Goal: Task Accomplishment & Management: Complete application form

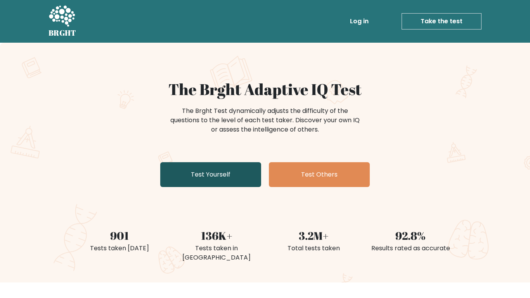
click at [197, 167] on link "Test Yourself" at bounding box center [210, 174] width 101 height 25
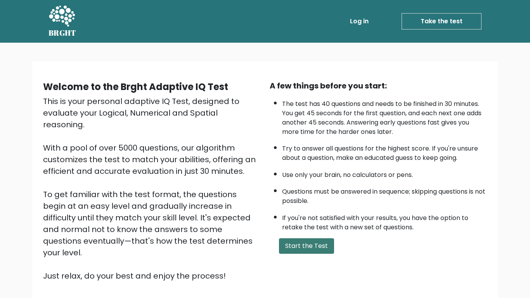
click at [292, 239] on button "Start the Test" at bounding box center [306, 246] width 55 height 16
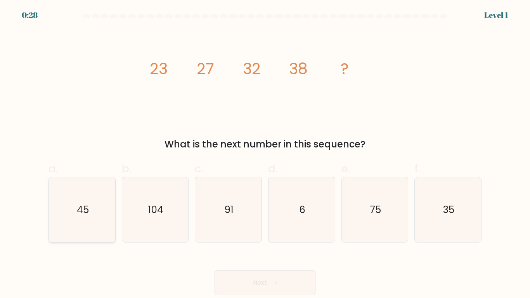
click at [69, 220] on icon "45" at bounding box center [82, 209] width 65 height 65
click at [265, 154] on input "a. 45" at bounding box center [265, 151] width 0 height 5
radio input "true"
click at [139, 203] on icon "104" at bounding box center [155, 209] width 65 height 65
click at [265, 154] on input "b. 104" at bounding box center [265, 151] width 0 height 5
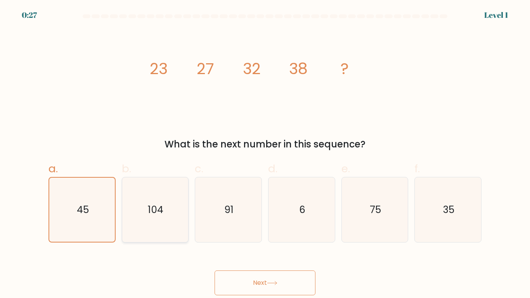
radio input "true"
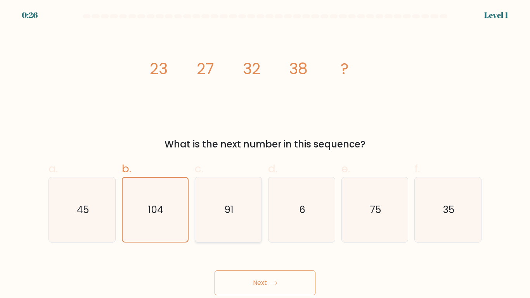
click at [211, 201] on icon "91" at bounding box center [228, 209] width 65 height 65
click at [265, 154] on input "c. 91" at bounding box center [265, 151] width 0 height 5
radio input "true"
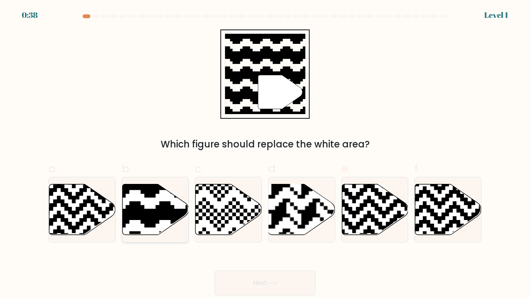
click at [138, 204] on icon at bounding box center [133, 182] width 120 height 120
click at [265, 154] on input "b." at bounding box center [265, 151] width 0 height 5
radio input "true"
click at [241, 275] on button "Next" at bounding box center [265, 283] width 101 height 25
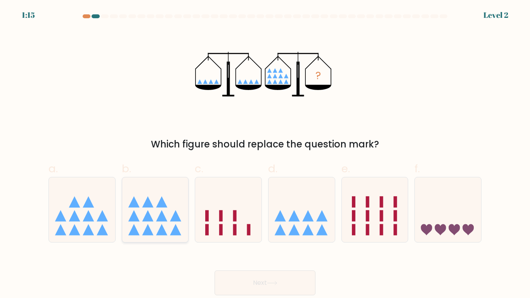
click at [129, 208] on icon at bounding box center [155, 209] width 66 height 55
click at [265, 154] on input "b." at bounding box center [265, 151] width 0 height 5
radio input "true"
click at [236, 276] on button "Next" at bounding box center [265, 283] width 101 height 25
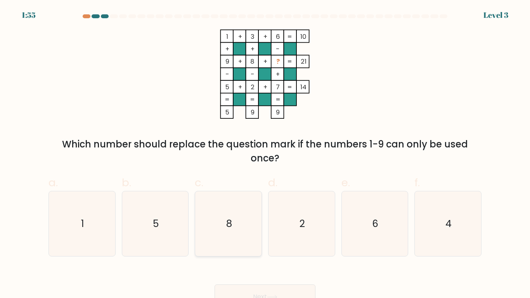
click at [231, 236] on icon "8" at bounding box center [228, 223] width 65 height 65
click at [265, 154] on input "c. 8" at bounding box center [265, 151] width 0 height 5
radio input "true"
click at [219, 279] on div "Next" at bounding box center [265, 287] width 442 height 43
click at [223, 286] on button "Next" at bounding box center [265, 297] width 101 height 25
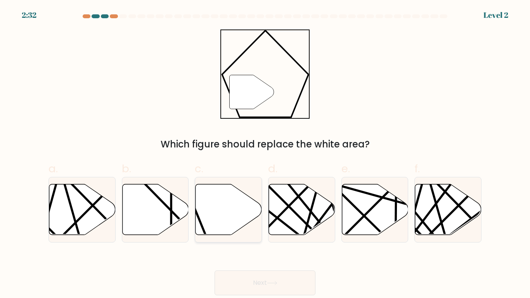
click at [198, 225] on icon at bounding box center [229, 209] width 66 height 51
click at [265, 154] on input "c." at bounding box center [265, 151] width 0 height 5
radio input "true"
click at [224, 285] on button "Next" at bounding box center [265, 283] width 101 height 25
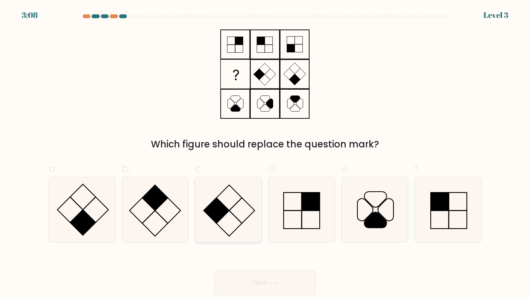
click at [215, 227] on icon at bounding box center [228, 209] width 65 height 65
click at [265, 154] on input "c." at bounding box center [265, 151] width 0 height 5
radio input "true"
click at [158, 231] on icon at bounding box center [155, 209] width 65 height 65
click at [265, 154] on input "b." at bounding box center [265, 151] width 0 height 5
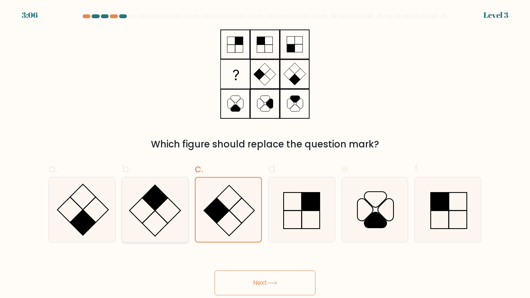
radio input "true"
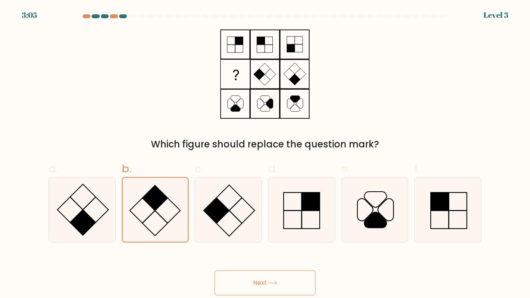
click at [245, 292] on button "Next" at bounding box center [265, 283] width 101 height 25
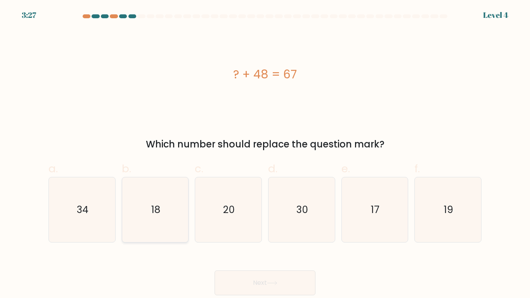
click at [144, 241] on icon "18" at bounding box center [155, 209] width 65 height 65
click at [265, 154] on input "b. 18" at bounding box center [265, 151] width 0 height 5
radio input "true"
click at [229, 284] on button "Next" at bounding box center [265, 283] width 101 height 25
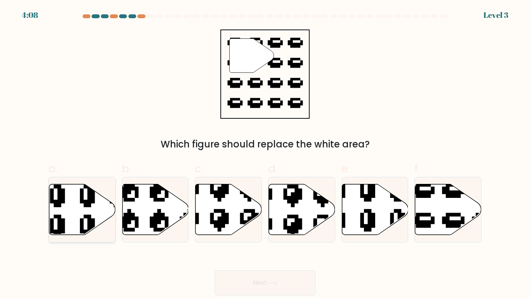
click at [92, 224] on icon at bounding box center [102, 181] width 105 height 113
click at [265, 154] on input "a." at bounding box center [265, 151] width 0 height 5
radio input "true"
click at [447, 210] on icon at bounding box center [448, 209] width 66 height 51
click at [265, 154] on input "f." at bounding box center [265, 151] width 0 height 5
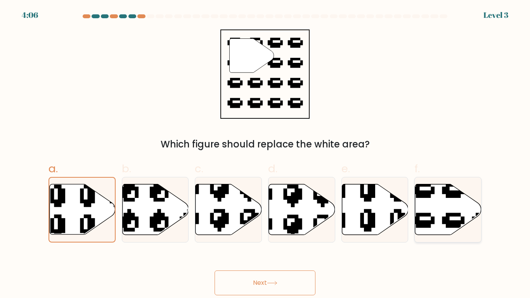
radio input "true"
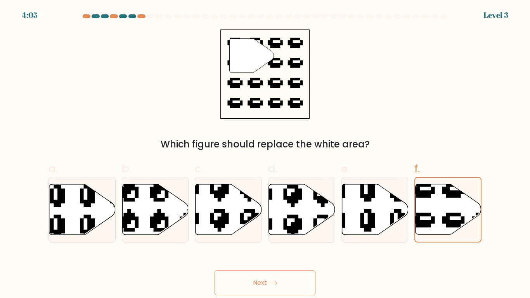
click at [250, 283] on button "Next" at bounding box center [265, 283] width 101 height 25
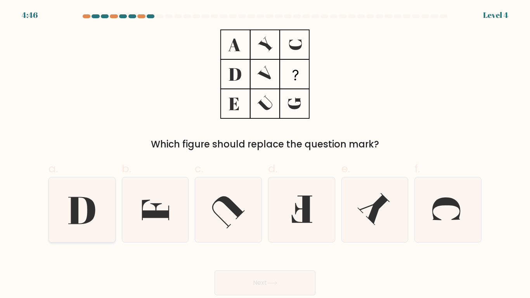
click at [89, 238] on icon at bounding box center [82, 209] width 65 height 65
click at [265, 154] on input "a." at bounding box center [265, 151] width 0 height 5
radio input "true"
click at [309, 220] on icon at bounding box center [302, 209] width 21 height 27
click at [265, 154] on input "d." at bounding box center [265, 151] width 0 height 5
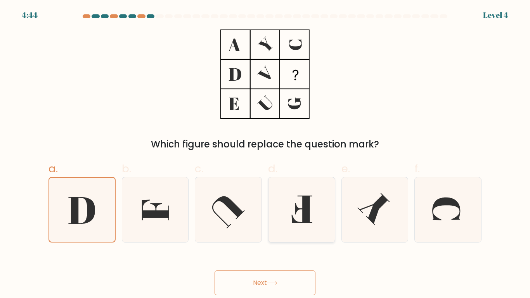
radio input "true"
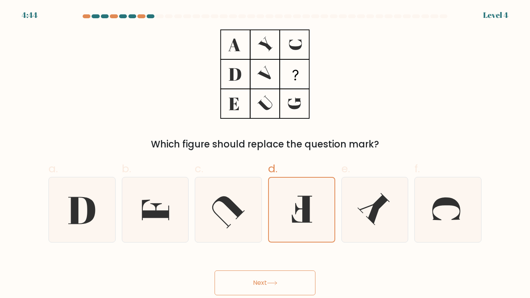
click at [283, 286] on button "Next" at bounding box center [265, 283] width 101 height 25
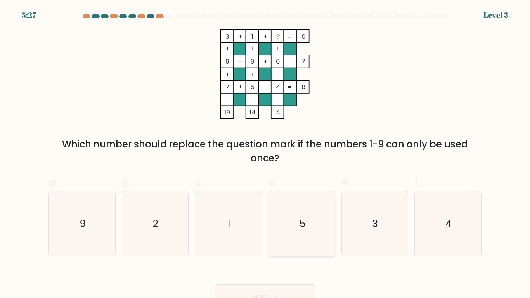
click at [285, 243] on icon "5" at bounding box center [301, 223] width 65 height 65
click at [265, 154] on input "d. 5" at bounding box center [265, 151] width 0 height 5
radio input "true"
click at [85, 16] on div at bounding box center [87, 16] width 8 height 4
click at [85, 17] on div at bounding box center [87, 16] width 8 height 4
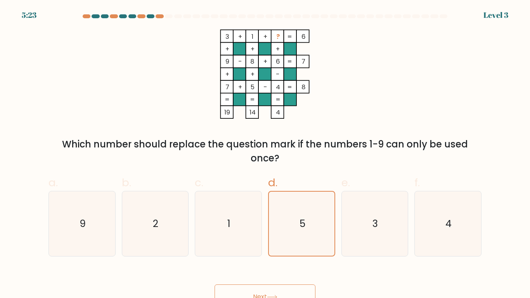
click at [225, 287] on button "Next" at bounding box center [265, 297] width 101 height 25
